Goal: Transaction & Acquisition: Download file/media

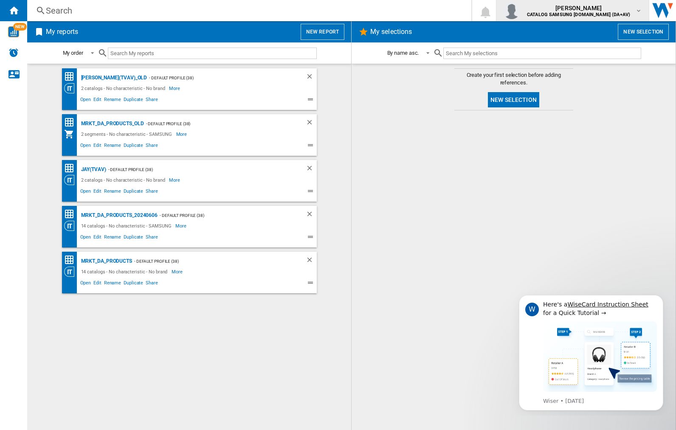
click at [520, 11] on img "button" at bounding box center [511, 10] width 17 height 17
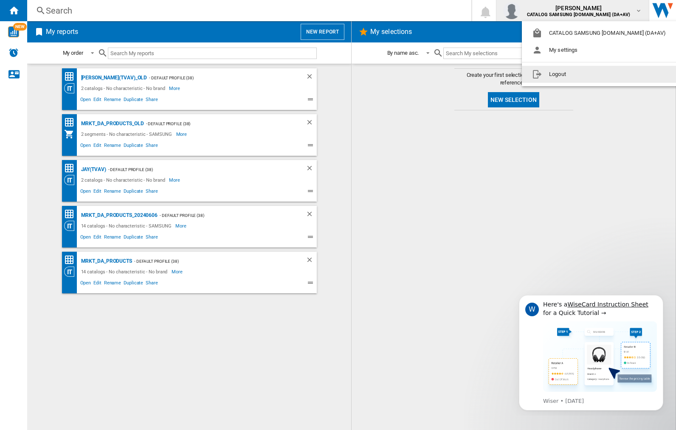
click at [587, 74] on button "Logout" at bounding box center [599, 74] width 157 height 17
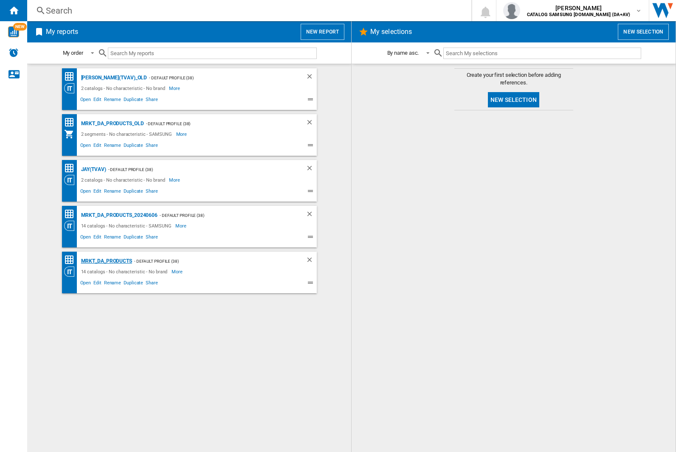
click at [106, 261] on div "MRKT_DA_PRODUCTS" at bounding box center [105, 261] width 53 height 11
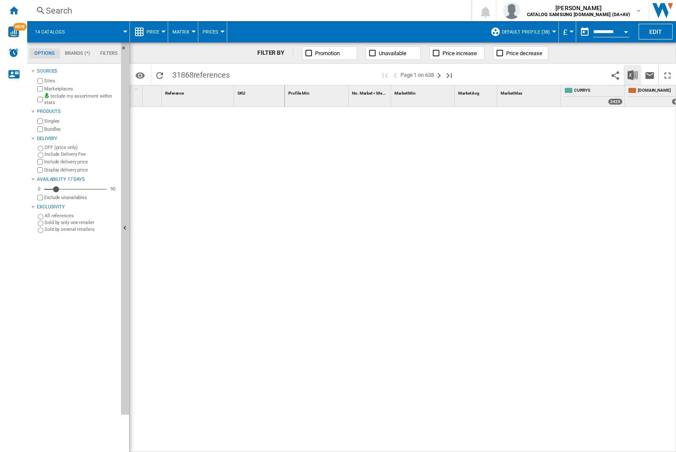
click at [632, 74] on img "Download in Excel" at bounding box center [632, 75] width 10 height 10
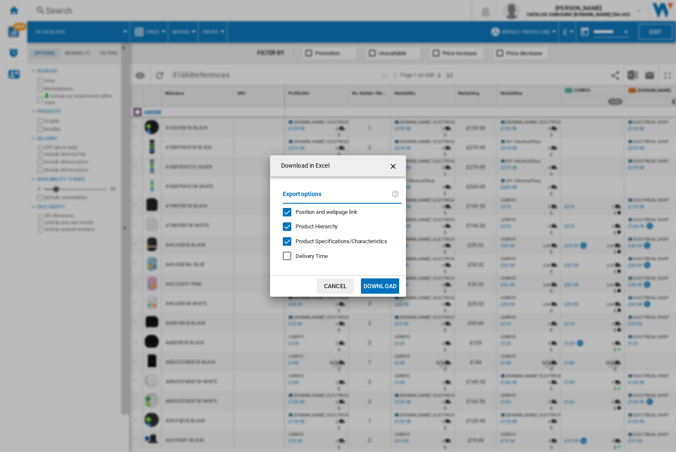
click at [321, 212] on span "Position and webpage link" at bounding box center [326, 212] width 62 height 6
click at [380, 286] on button "Download" at bounding box center [380, 285] width 38 height 15
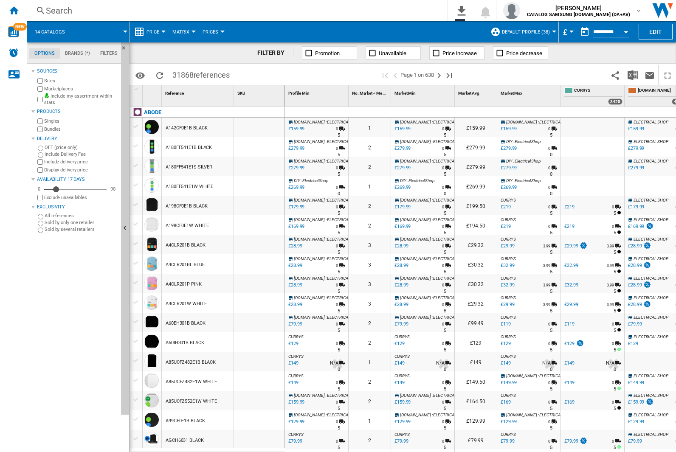
click at [619, 56] on div "FILTER BY Promotion Unavailable Price increase Price decrease" at bounding box center [402, 52] width 546 height 21
